Goal: Transaction & Acquisition: Purchase product/service

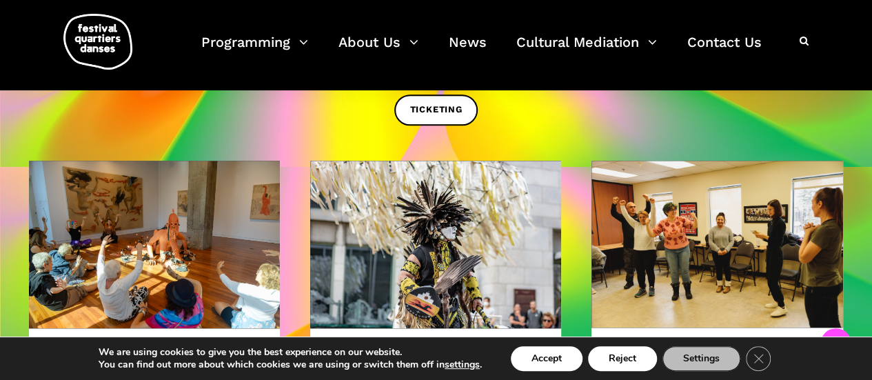
scroll to position [690, 0]
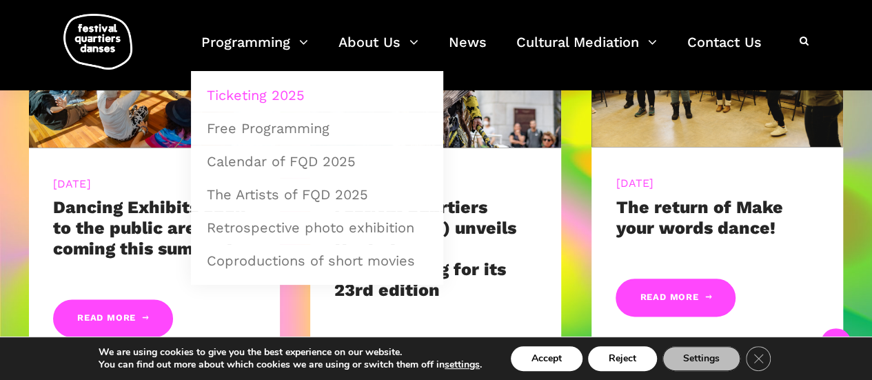
click at [281, 97] on link "Ticketing 2025" at bounding box center [317, 95] width 237 height 32
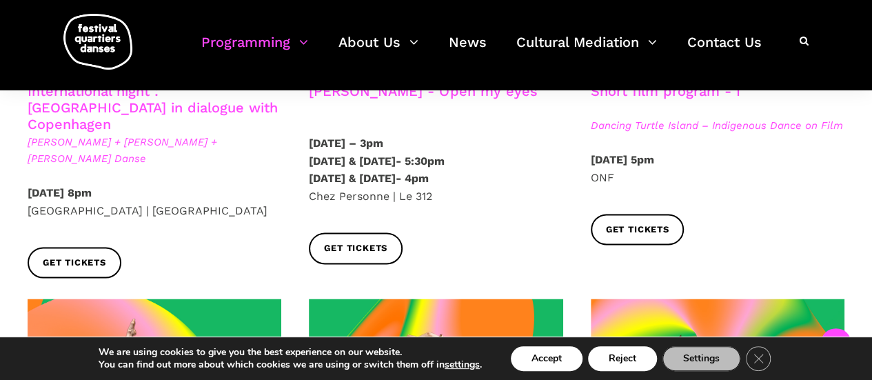
scroll to position [828, 0]
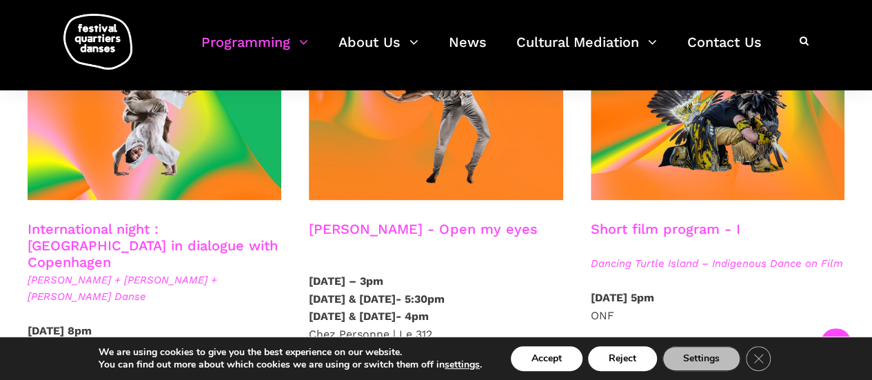
click at [135, 221] on link "International night : Montreal in dialogue with Copenhagen" at bounding box center [153, 246] width 250 height 50
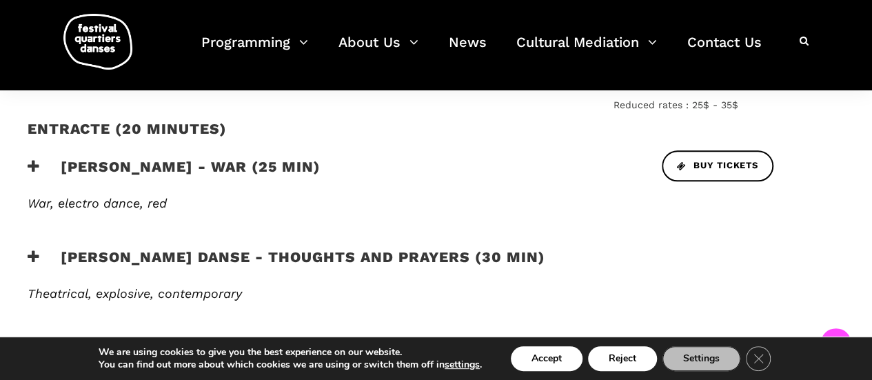
scroll to position [483, 0]
